Goal: Task Accomplishment & Management: Manage account settings

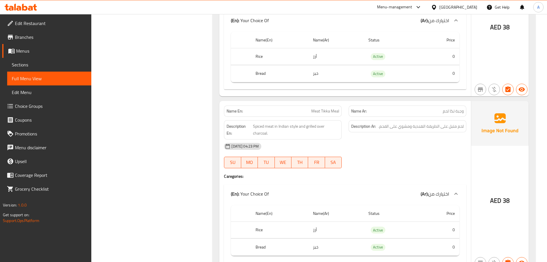
scroll to position [1809, 0]
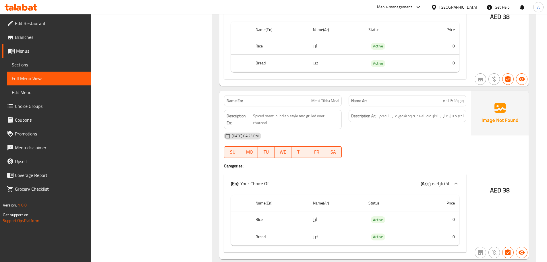
click at [314, 98] on div "Name En: Meat Tikka Meal" at bounding box center [283, 100] width 118 height 11
copy span "Meat Tikka Meal"
click at [433, 146] on div "09-09-2025 04:23 PM SU MO TU WE TH FR SA" at bounding box center [345, 145] width 249 height 32
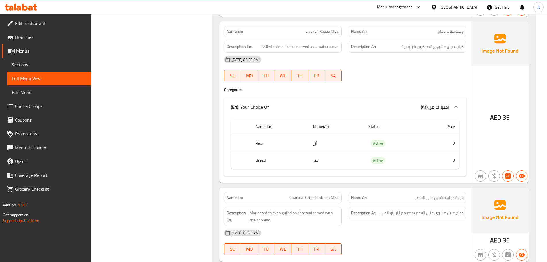
scroll to position [2440, 0]
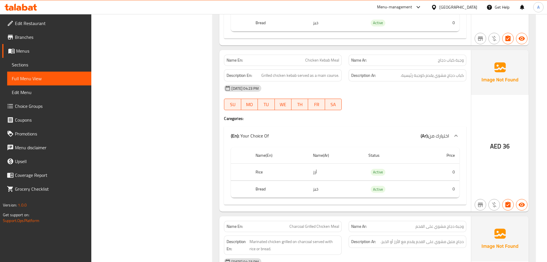
click at [317, 55] on div "Name En: Chicken Kebab Meal" at bounding box center [283, 60] width 118 height 11
copy span "Chicken Kebab Meal"
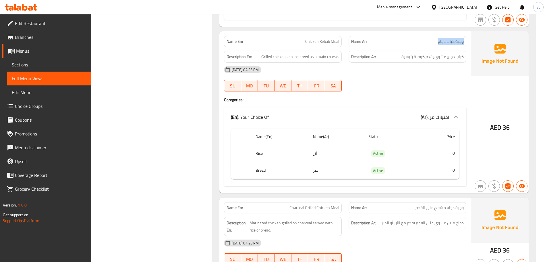
scroll to position [2469, 0]
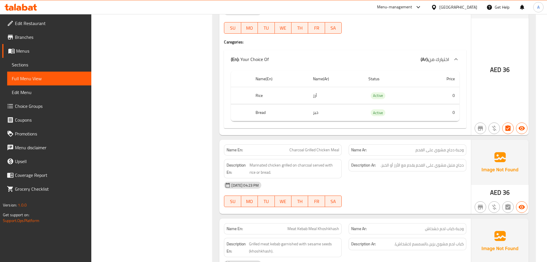
scroll to position [2440, 0]
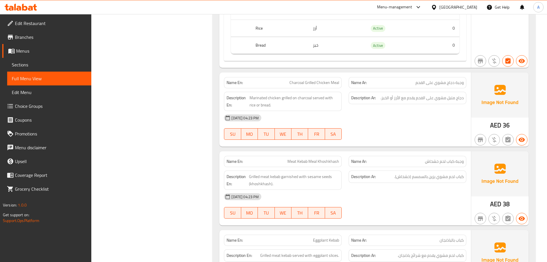
click at [319, 80] on span "Charcoal Grilled Chicken Meal" at bounding box center [314, 83] width 50 height 6
copy span "Charcoal Grilled Chicken Meal"
click at [378, 111] on div "09-09-2025 04:23 PM" at bounding box center [345, 118] width 249 height 14
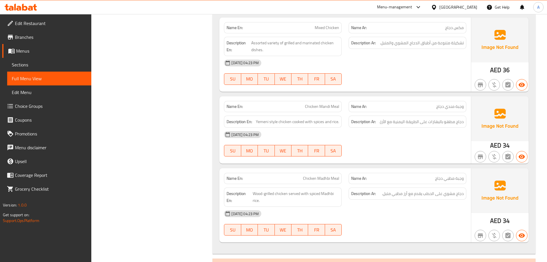
scroll to position [3113, 0]
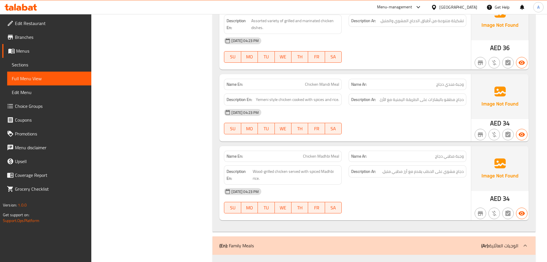
click at [431, 184] on div "09-09-2025 04:23 PM" at bounding box center [345, 191] width 249 height 14
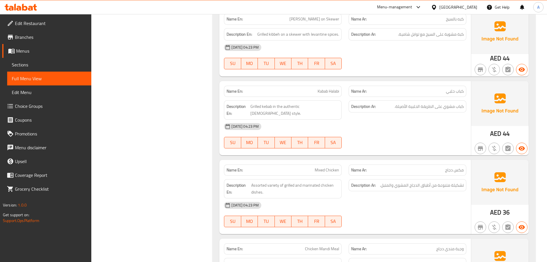
scroll to position [2901, 0]
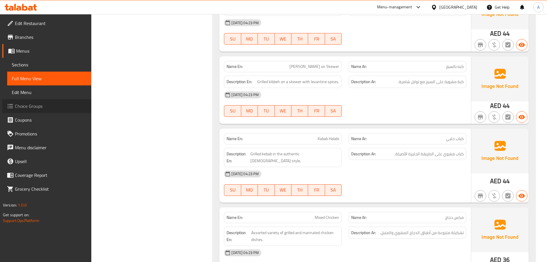
click at [60, 105] on span "Choice Groups" at bounding box center [51, 105] width 72 height 7
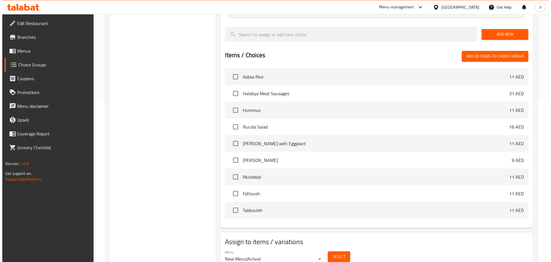
scroll to position [170, 0]
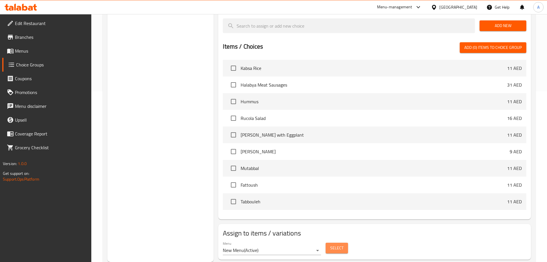
click at [335, 244] on span "Select" at bounding box center [336, 247] width 13 height 7
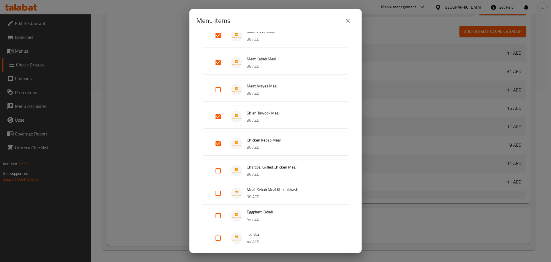
scroll to position [115, 0]
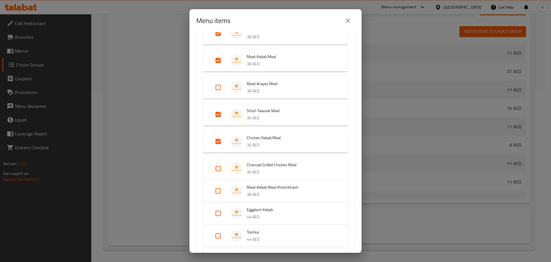
click at [139, 145] on div "Menu items 5 / 36 items selected ​ Appetizers Kabsa Rice 11 AED Halabya Meat Sa…" at bounding box center [275, 131] width 551 height 262
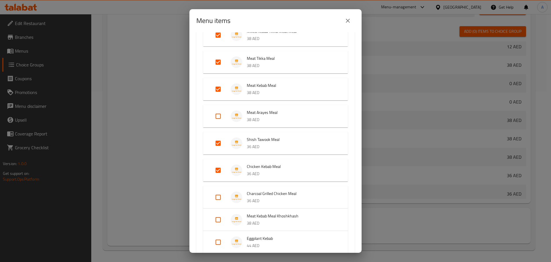
click at [218, 60] on input "Expand" at bounding box center [218, 62] width 14 height 14
checkbox input "false"
click at [199, 132] on div "Mixed Kebab Tikka Meat Meal 38 AED Meat Tikka Meal 38 AED Meat Kebab Meal 38 AE…" at bounding box center [275, 207] width 158 height 377
click at [218, 170] on input "Expand" at bounding box center [218, 170] width 14 height 14
checkbox input "false"
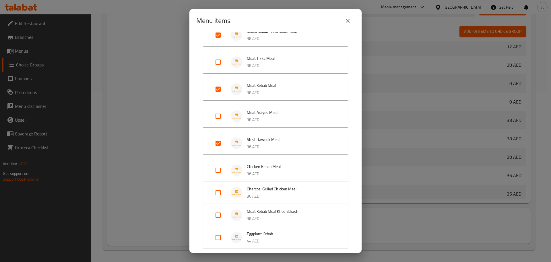
click at [197, 163] on div "Mixed Kebab Tikka Meat Meal 38 AED Meat Tikka Meal 38 AED Meat Kebab Meal 38 AE…" at bounding box center [275, 205] width 158 height 373
click at [220, 192] on input "Expand" at bounding box center [218, 192] width 14 height 14
checkbox input "true"
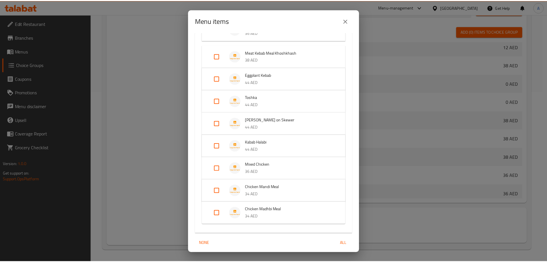
scroll to position [275, 0]
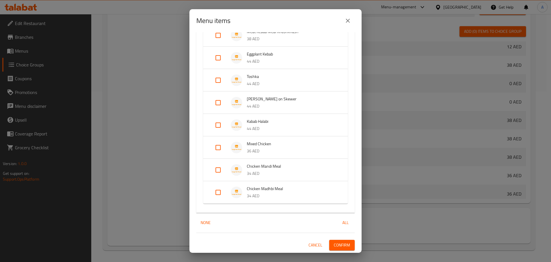
click at [334, 245] on span "Confirm" at bounding box center [342, 244] width 16 height 7
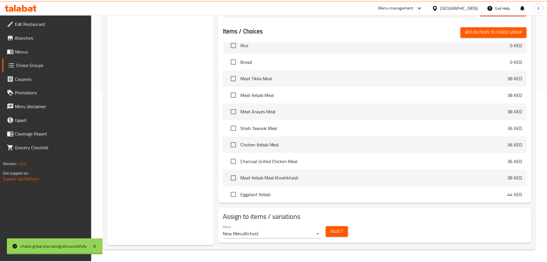
scroll to position [332, 0]
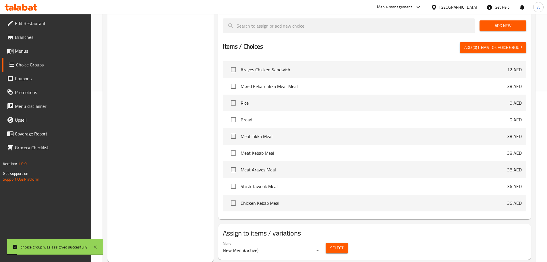
click at [31, 55] on link "Menus" at bounding box center [46, 51] width 89 height 14
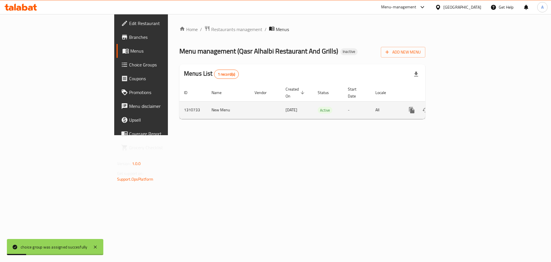
click at [457, 107] on icon "enhanced table" at bounding box center [453, 110] width 7 height 7
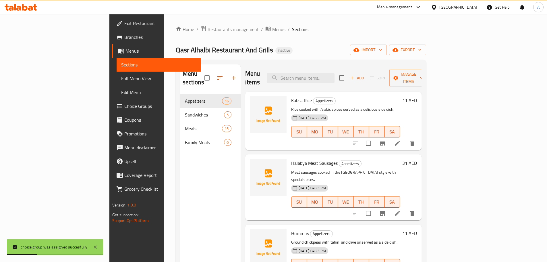
click at [121, 77] on span "Full Menu View" at bounding box center [158, 78] width 75 height 7
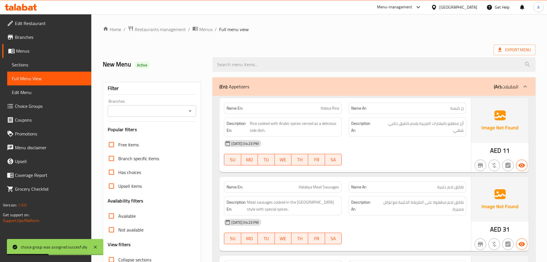
click at [30, 67] on span "Sections" at bounding box center [49, 64] width 75 height 7
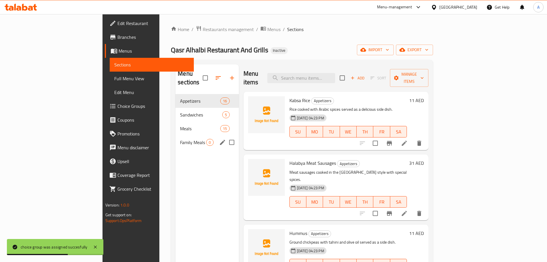
click at [226, 136] on input "Menu sections" at bounding box center [232, 142] width 12 height 12
checkbox input "true"
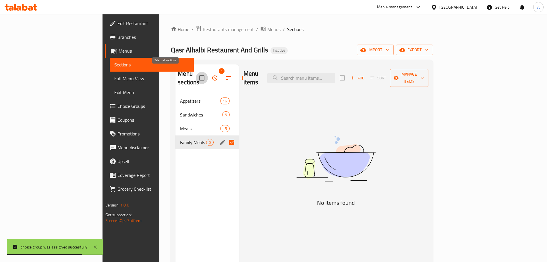
click at [196, 72] on input "checkbox" at bounding box center [202, 78] width 12 height 12
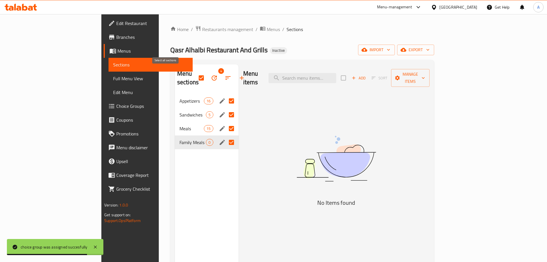
click at [195, 72] on input "checkbox" at bounding box center [201, 78] width 12 height 12
checkbox input "false"
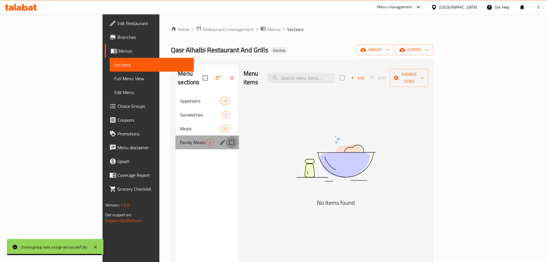
click at [226, 136] on input "Menu sections" at bounding box center [232, 142] width 12 height 12
checkbox input "true"
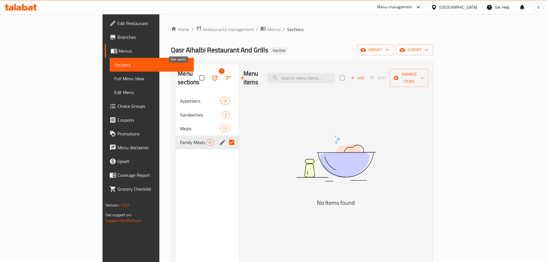
click at [208, 75] on button "button" at bounding box center [215, 78] width 14 height 14
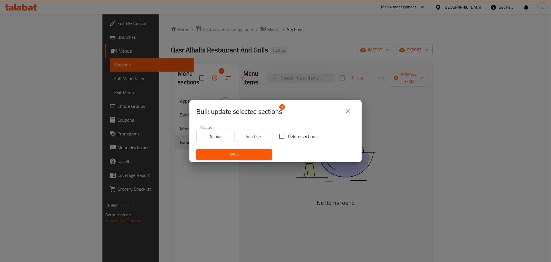
click at [287, 130] on label "Delete sections" at bounding box center [297, 136] width 42 height 12
click at [287, 130] on input "Delete sections" at bounding box center [282, 136] width 12 height 12
checkbox input "true"
click at [234, 155] on span "Save" at bounding box center [234, 154] width 67 height 7
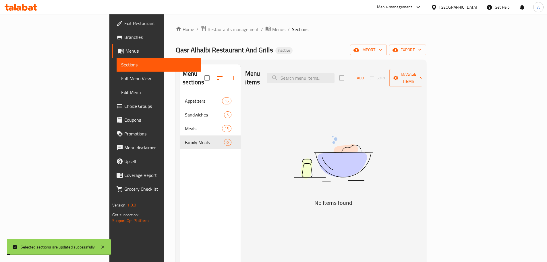
click at [121, 80] on span "Full Menu View" at bounding box center [158, 78] width 75 height 7
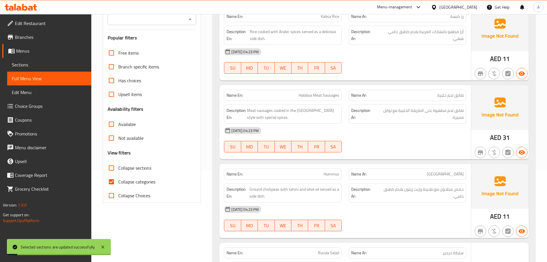
scroll to position [115, 0]
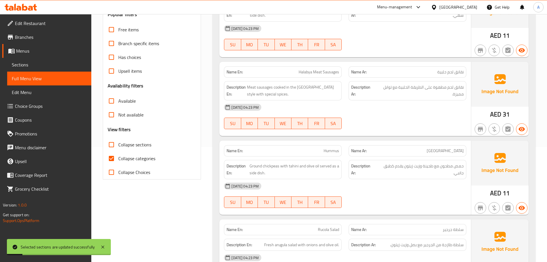
click at [136, 163] on label "Collapse categories" at bounding box center [130, 158] width 51 height 14
click at [118, 163] on input "Collapse categories" at bounding box center [112, 158] width 14 height 14
checkbox input "false"
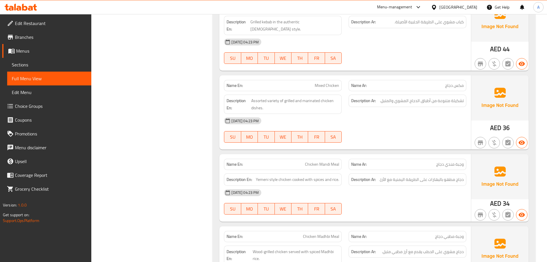
scroll to position [2986, 0]
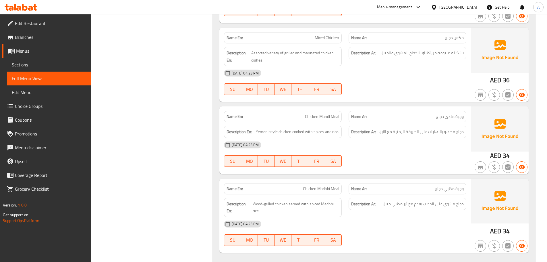
click at [390, 217] on div "09-09-2025 04:23 PM" at bounding box center [345, 224] width 249 height 14
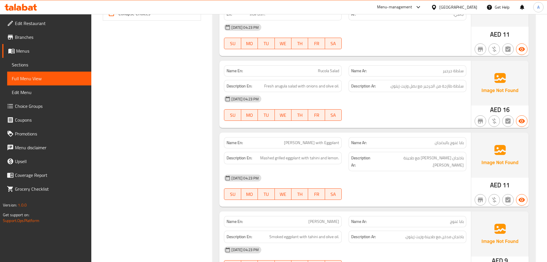
scroll to position [0, 0]
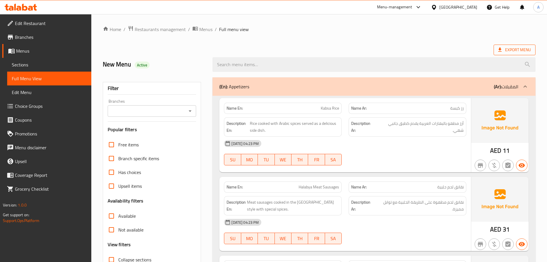
click at [506, 48] on span "Export Menu" at bounding box center [514, 49] width 33 height 7
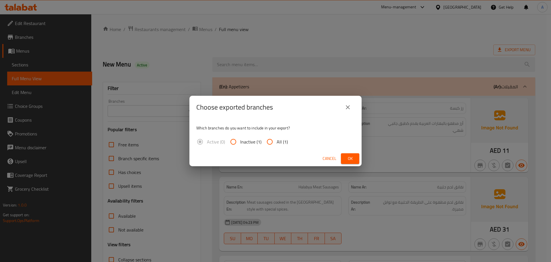
click at [280, 140] on span "All (1)" at bounding box center [282, 141] width 11 height 7
click at [277, 140] on input "All (1)" at bounding box center [270, 142] width 14 height 14
radio input "true"
click at [347, 160] on span "Ok" at bounding box center [350, 158] width 9 height 7
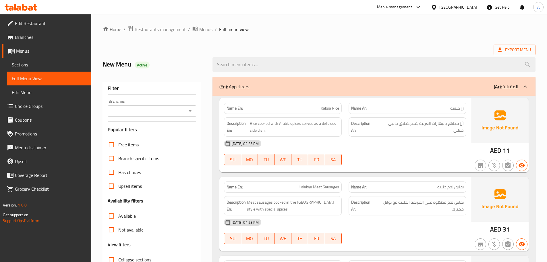
click at [51, 24] on span "Edit Restaurant" at bounding box center [51, 23] width 72 height 7
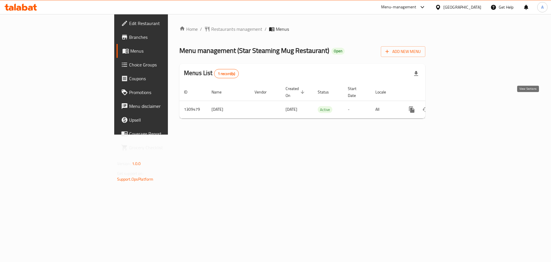
click at [456, 107] on icon "enhanced table" at bounding box center [453, 109] width 5 height 5
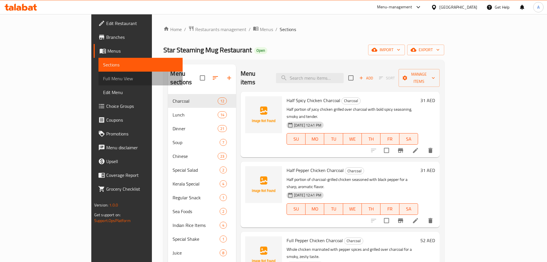
click at [103, 78] on span "Full Menu View" at bounding box center [140, 78] width 75 height 7
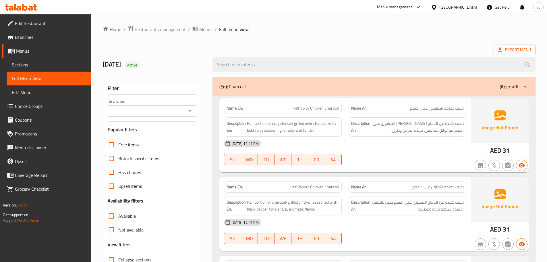
scroll to position [115, 0]
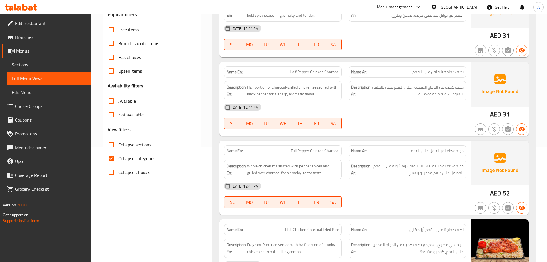
click at [106, 158] on input "Collapse categories" at bounding box center [112, 158] width 14 height 14
checkbox input "false"
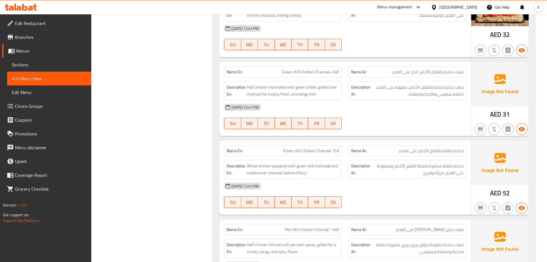
scroll to position [349, 0]
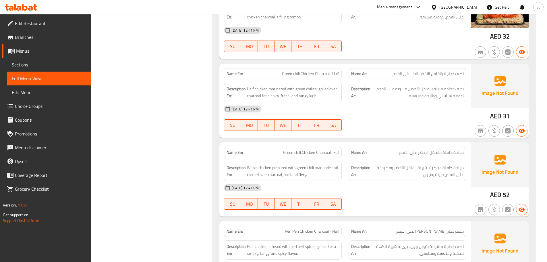
click at [399, 188] on div "03-09-2025 12:41 PM" at bounding box center [345, 188] width 249 height 14
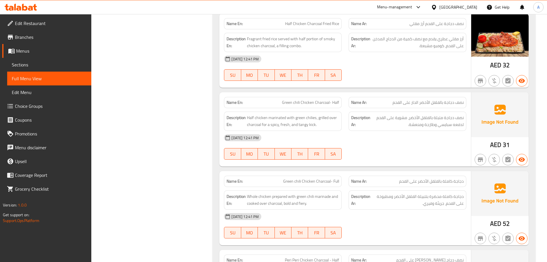
scroll to position [1354, 0]
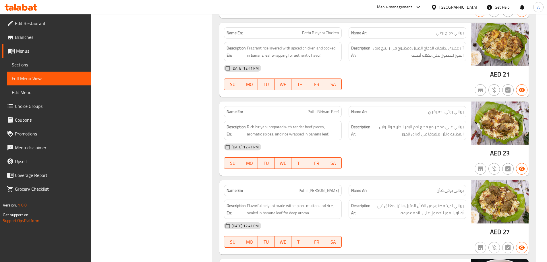
scroll to position [0, 0]
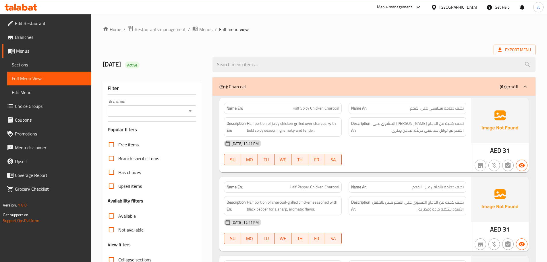
click at [457, 6] on div "United Arab Emirates" at bounding box center [458, 7] width 38 height 6
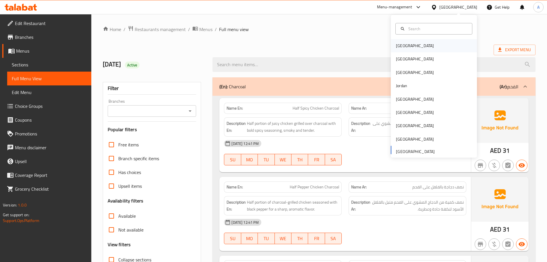
click at [403, 50] on div "[GEOGRAPHIC_DATA]" at bounding box center [414, 45] width 47 height 13
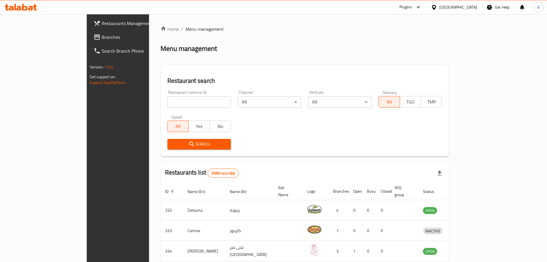
click at [102, 38] on span "Branches" at bounding box center [138, 37] width 72 height 7
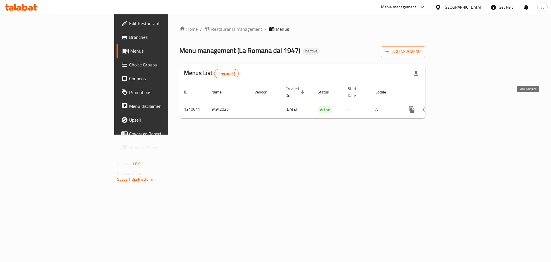
click at [457, 106] on icon "enhanced table" at bounding box center [453, 109] width 7 height 7
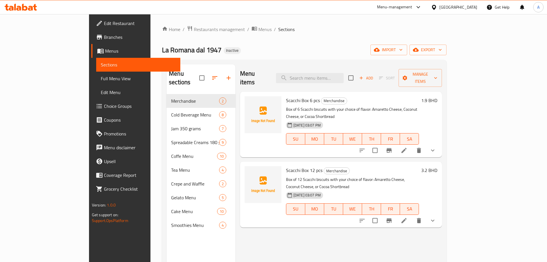
click at [101, 76] on span "Full Menu View" at bounding box center [138, 78] width 75 height 7
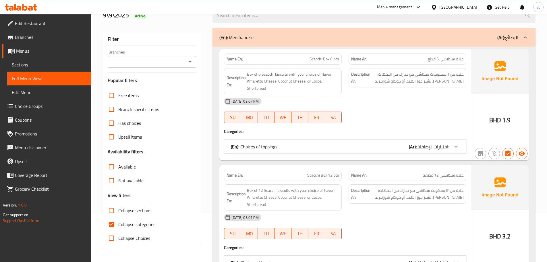
scroll to position [144, 0]
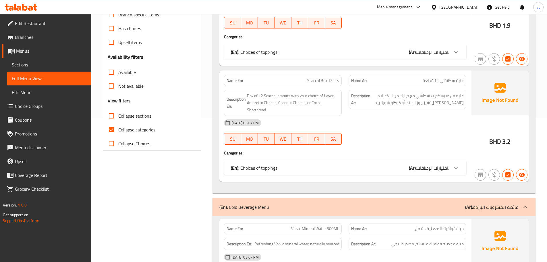
click at [138, 129] on span "Collapse categories" at bounding box center [136, 129] width 37 height 7
click at [118, 129] on input "Collapse categories" at bounding box center [112, 130] width 14 height 14
checkbox input "false"
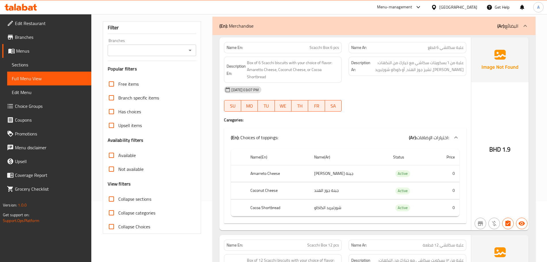
scroll to position [0, 0]
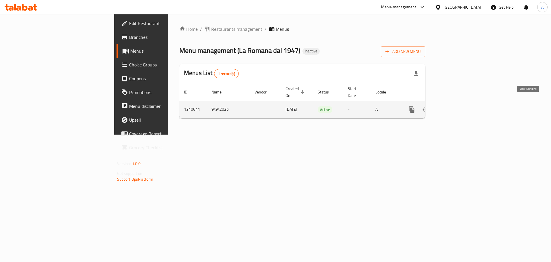
click at [460, 102] on link "enhanced table" at bounding box center [453, 109] width 14 height 14
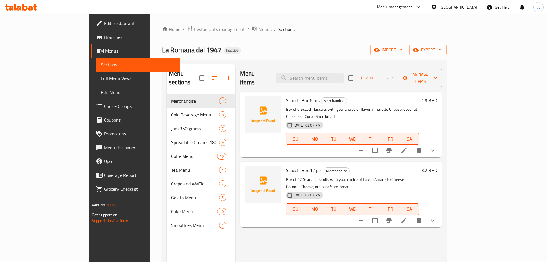
click at [96, 82] on link "Full Menu View" at bounding box center [138, 78] width 84 height 14
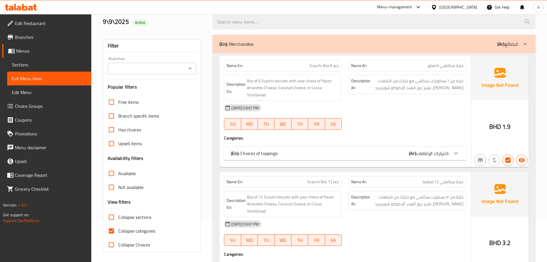
scroll to position [86, 0]
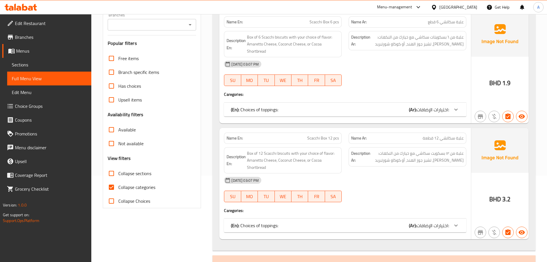
drag, startPoint x: 124, startPoint y: 185, endPoint x: 177, endPoint y: 151, distance: 62.8
click at [124, 185] on span "Collapse categories" at bounding box center [136, 186] width 37 height 7
click at [118, 185] on input "Collapse categories" at bounding box center [112, 187] width 14 height 14
checkbox input "false"
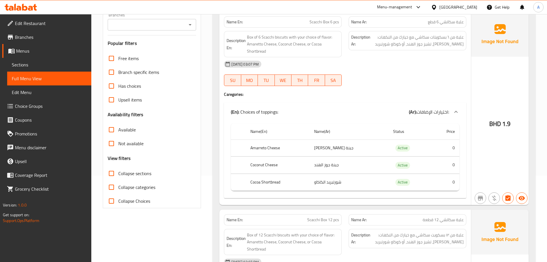
click at [217, 104] on div "Name En: Scacchi Box 6 pcs Name Ar: علبة سكاتشي 6 قطع Description En: Box of 6 …" at bounding box center [373, 211] width 323 height 404
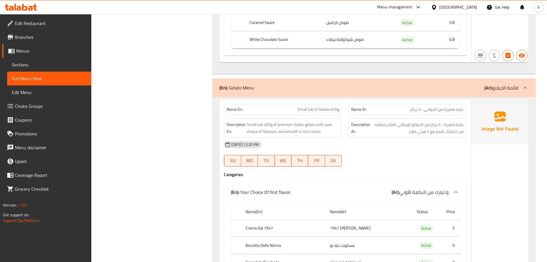
scroll to position [4454, 0]
